Goal: Task Accomplishment & Management: Complete application form

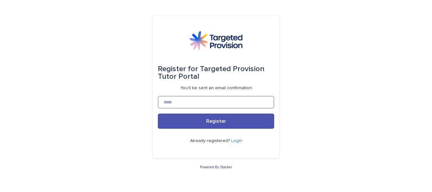
click at [211, 97] on input at bounding box center [216, 102] width 116 height 13
type input "**********"
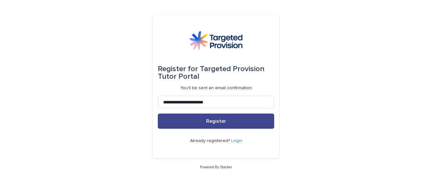
click at [216, 121] on span "Register" at bounding box center [216, 121] width 20 height 5
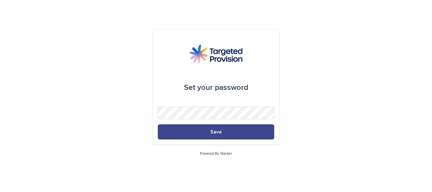
click at [233, 130] on button "Save" at bounding box center [216, 131] width 116 height 15
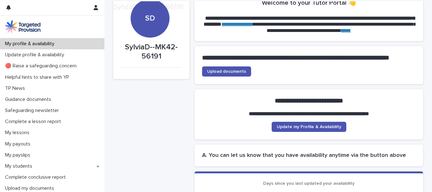
scroll to position [63, 0]
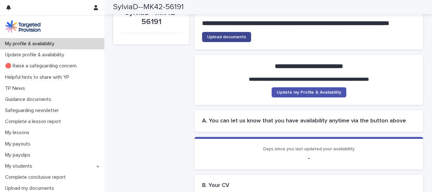
click at [222, 39] on span "Upload documents" at bounding box center [226, 37] width 39 height 4
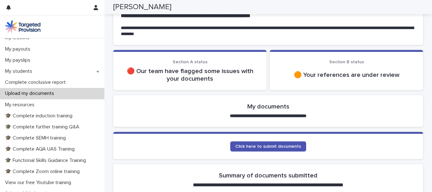
scroll to position [127, 0]
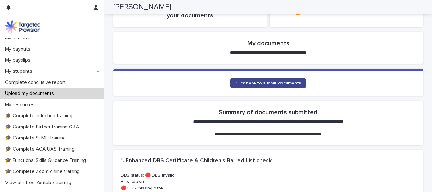
click at [263, 83] on span "Click here to submit documents" at bounding box center [268, 83] width 66 height 4
